Goal: Information Seeking & Learning: Check status

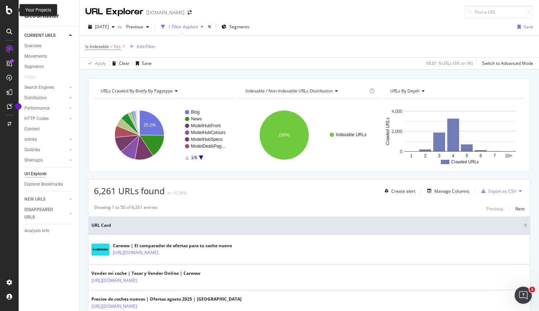
click at [8, 14] on icon at bounding box center [9, 10] width 6 height 9
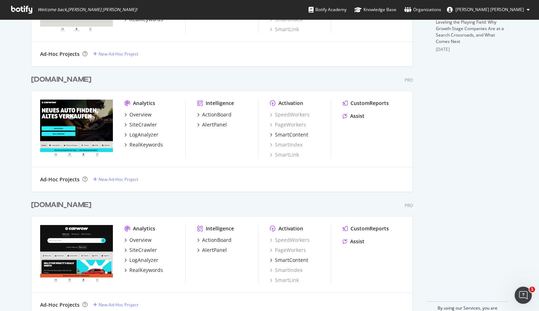
scroll to position [290, 0]
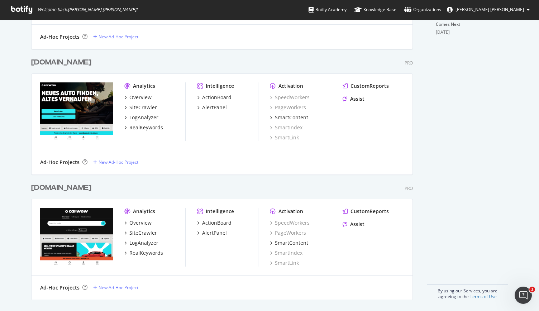
click at [79, 189] on div "www.carwow.co.uk" at bounding box center [61, 188] width 60 height 10
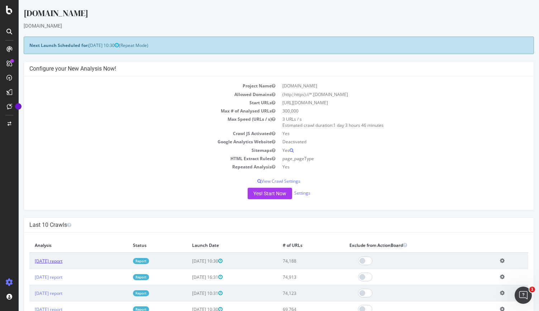
click at [51, 261] on link "2025 Aug. 29th report" at bounding box center [49, 261] width 28 height 6
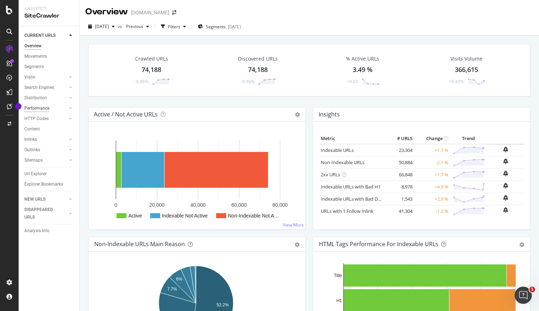
click at [48, 108] on div "Performance" at bounding box center [36, 109] width 25 height 8
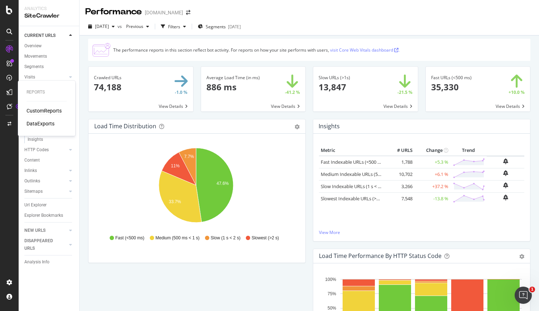
click at [38, 109] on div "CustomReports" at bounding box center [43, 110] width 35 height 7
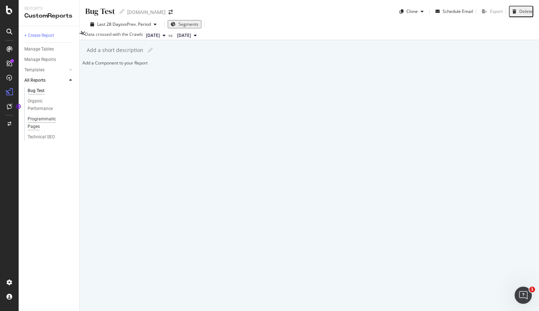
click at [39, 123] on div "Programmatic Pages" at bounding box center [48, 122] width 40 height 15
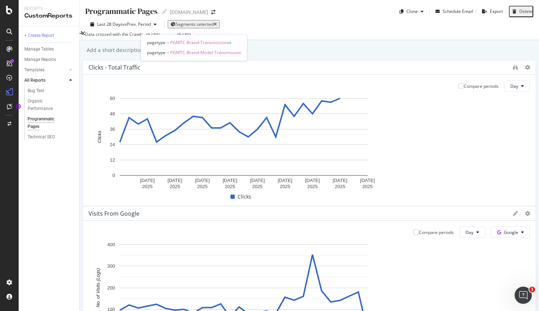
click at [194, 25] on span "Segments selected" at bounding box center [194, 24] width 38 height 6
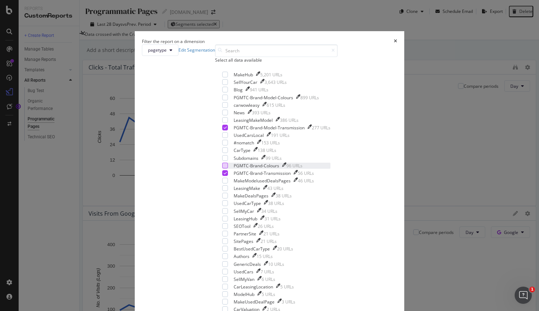
click at [222, 168] on div "modal" at bounding box center [225, 166] width 6 height 6
click at [222, 100] on div "modal" at bounding box center [225, 98] width 6 height 6
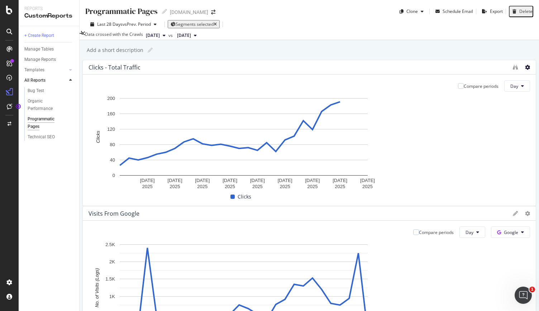
click at [525, 70] on icon at bounding box center [527, 67] width 5 height 5
click at [352, 71] on div "Clicks - Total Traffic Compare periods Day 11 Aug. 2025 14 Aug. 2025 17 Aug. 20…" at bounding box center [308, 133] width 453 height 146
click at [512, 70] on icon "binoculars" at bounding box center [514, 67] width 5 height 5
click at [504, 92] on button "Day" at bounding box center [517, 85] width 26 height 11
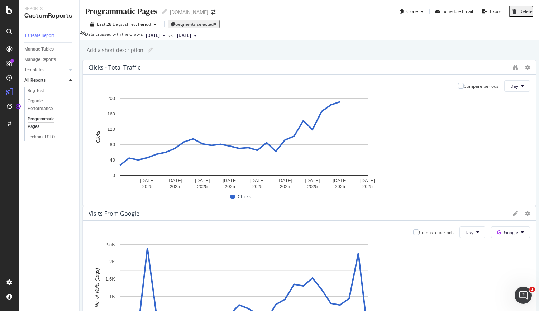
click at [160, 39] on span "2025 Aug. 29th" at bounding box center [153, 35] width 14 height 6
click at [191, 37] on span "2025 Aug. 1st" at bounding box center [184, 35] width 14 height 6
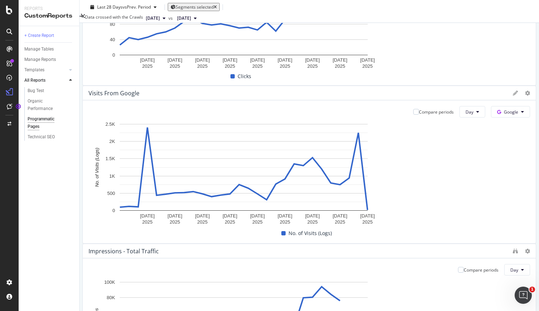
scroll to position [215, 0]
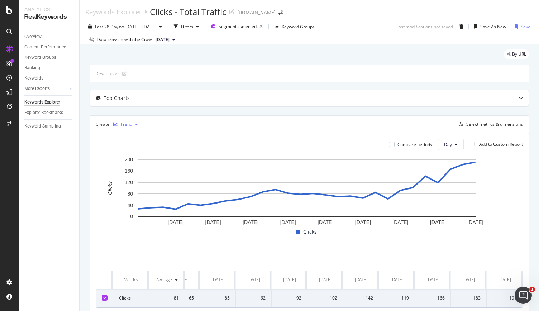
click at [129, 126] on div "Trend" at bounding box center [126, 124] width 12 height 4
click at [198, 119] on div "Create Trend Select metrics & dimensions" at bounding box center [309, 123] width 439 height 17
click at [498, 124] on div "Select metrics & dimensions" at bounding box center [494, 124] width 57 height 6
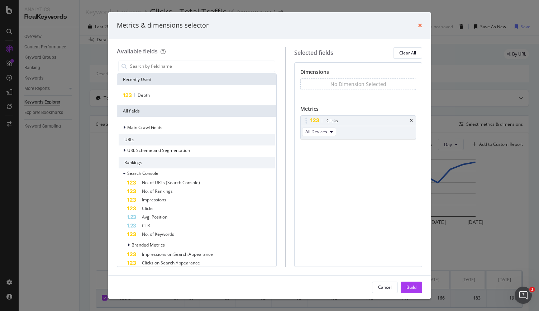
click at [418, 26] on icon "times" at bounding box center [420, 26] width 4 height 6
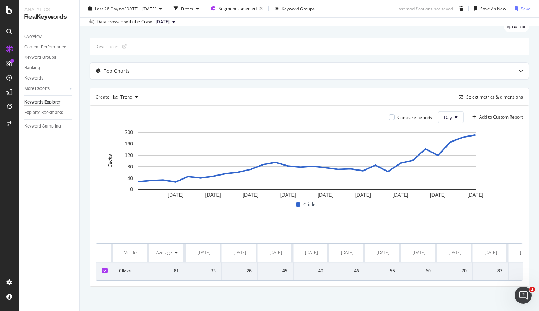
scroll to position [0, 62]
click at [129, 99] on div "Trend" at bounding box center [126, 97] width 12 height 4
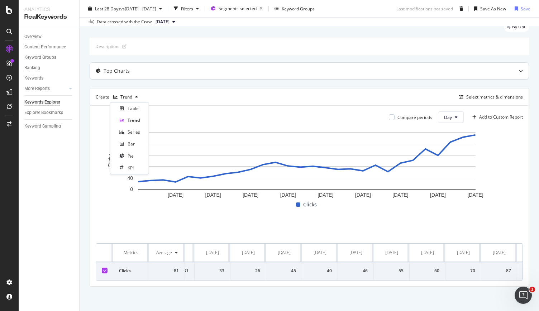
click at [264, 62] on div "Top Charts" at bounding box center [309, 70] width 439 height 17
click at [44, 104] on div "Keywords Explorer" at bounding box center [42, 102] width 36 height 8
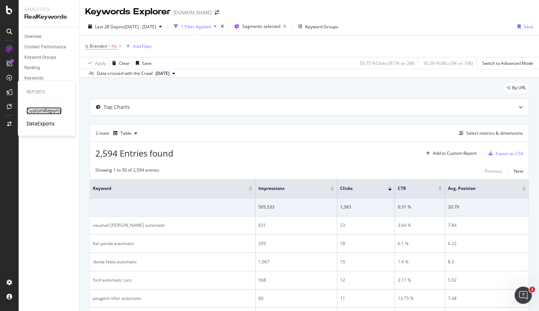
click at [47, 110] on div "CustomReports" at bounding box center [43, 110] width 35 height 7
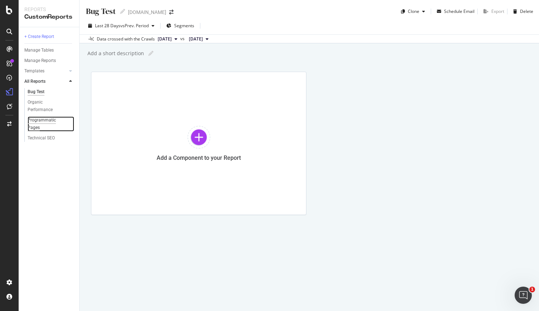
click at [42, 126] on div "Programmatic Pages" at bounding box center [48, 123] width 40 height 15
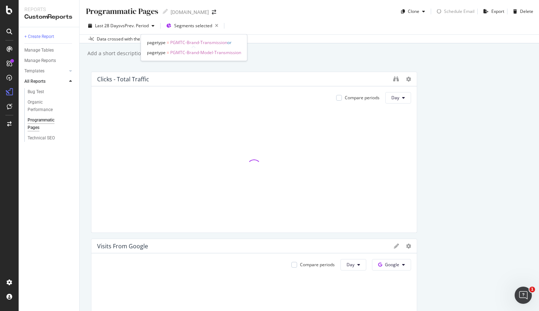
click at [190, 25] on span "Segments selected" at bounding box center [193, 26] width 38 height 6
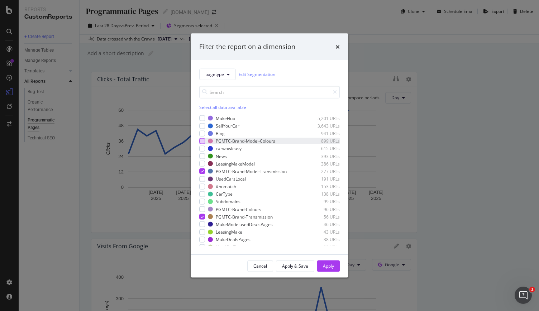
click at [203, 140] on div "modal" at bounding box center [202, 141] width 6 height 6
click at [201, 208] on div "modal" at bounding box center [202, 209] width 6 height 6
click at [322, 262] on button "Apply" at bounding box center [328, 265] width 23 height 11
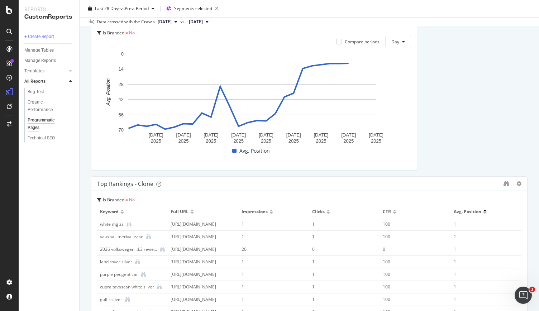
scroll to position [1826, 0]
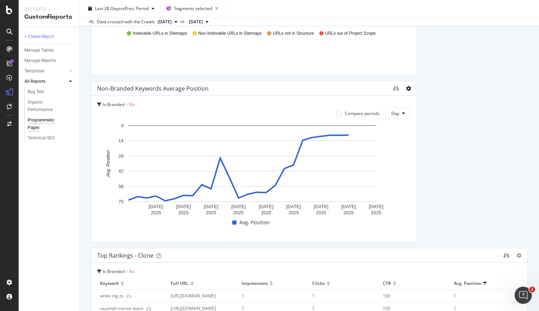
click at [406, 86] on icon at bounding box center [408, 88] width 5 height 5
